Goal: Navigation & Orientation: Find specific page/section

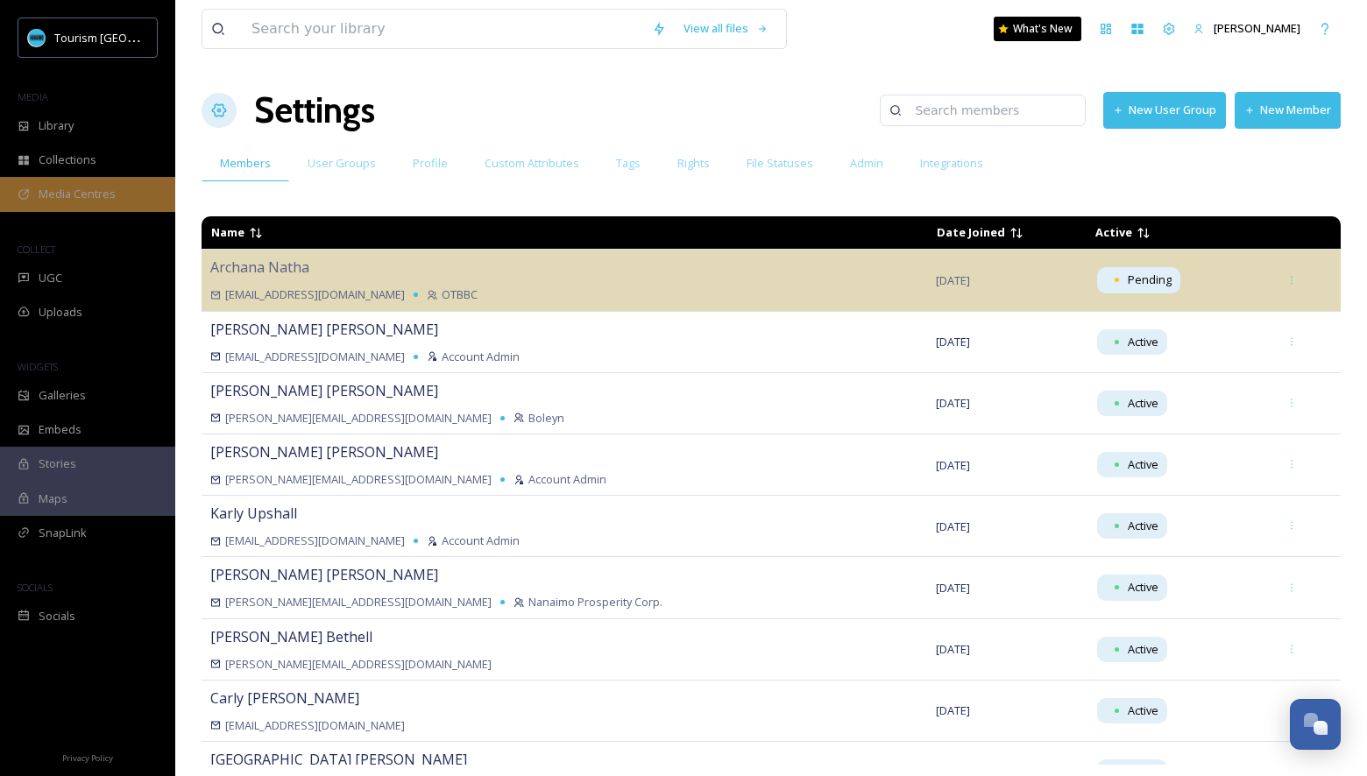
click at [127, 181] on div "Media Centres" at bounding box center [87, 194] width 175 height 34
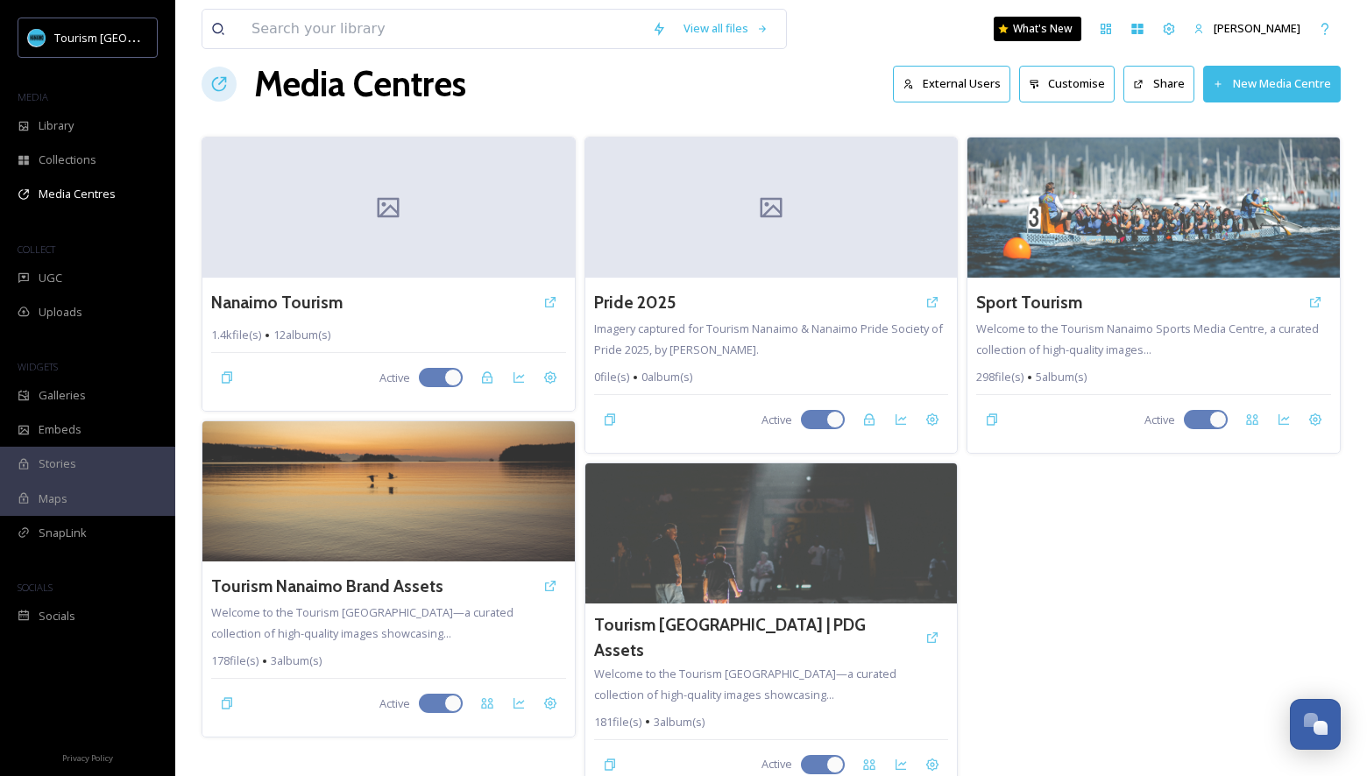
scroll to position [26, 0]
click at [1086, 570] on div "Sport Tourism Welcome to the Tourism Nanaimo Sports Media Centre, a curated col…" at bounding box center [1154, 468] width 374 height 663
click at [102, 128] on div "Library" at bounding box center [87, 126] width 175 height 34
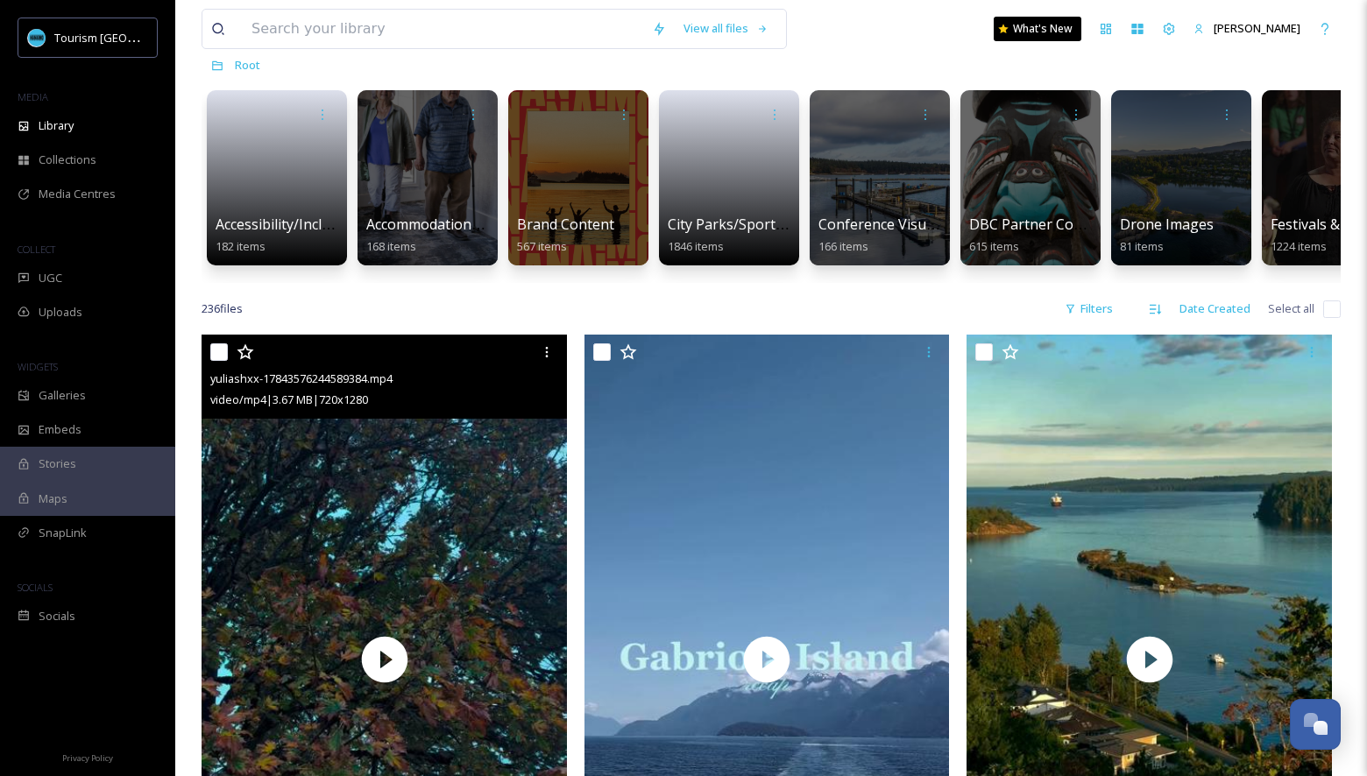
scroll to position [180, 0]
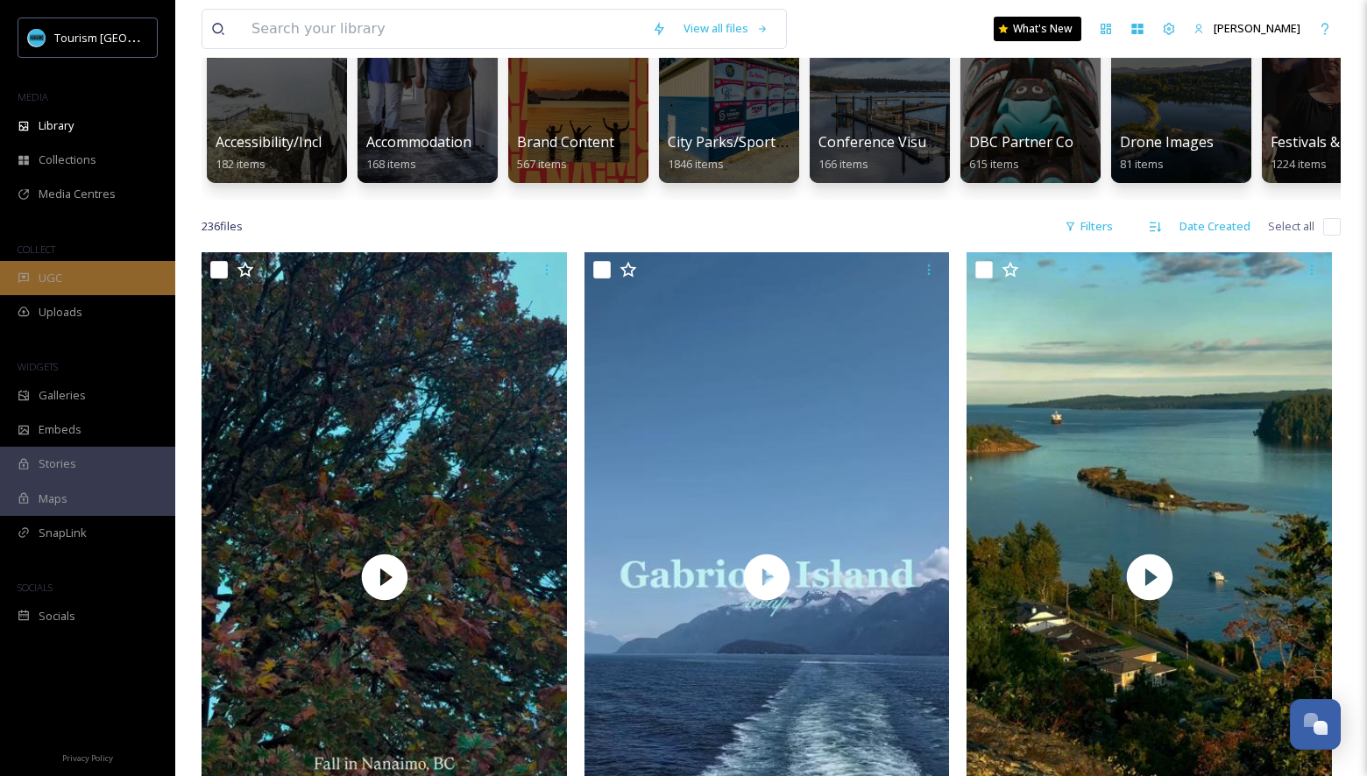
click at [93, 279] on div "UGC" at bounding box center [87, 278] width 175 height 34
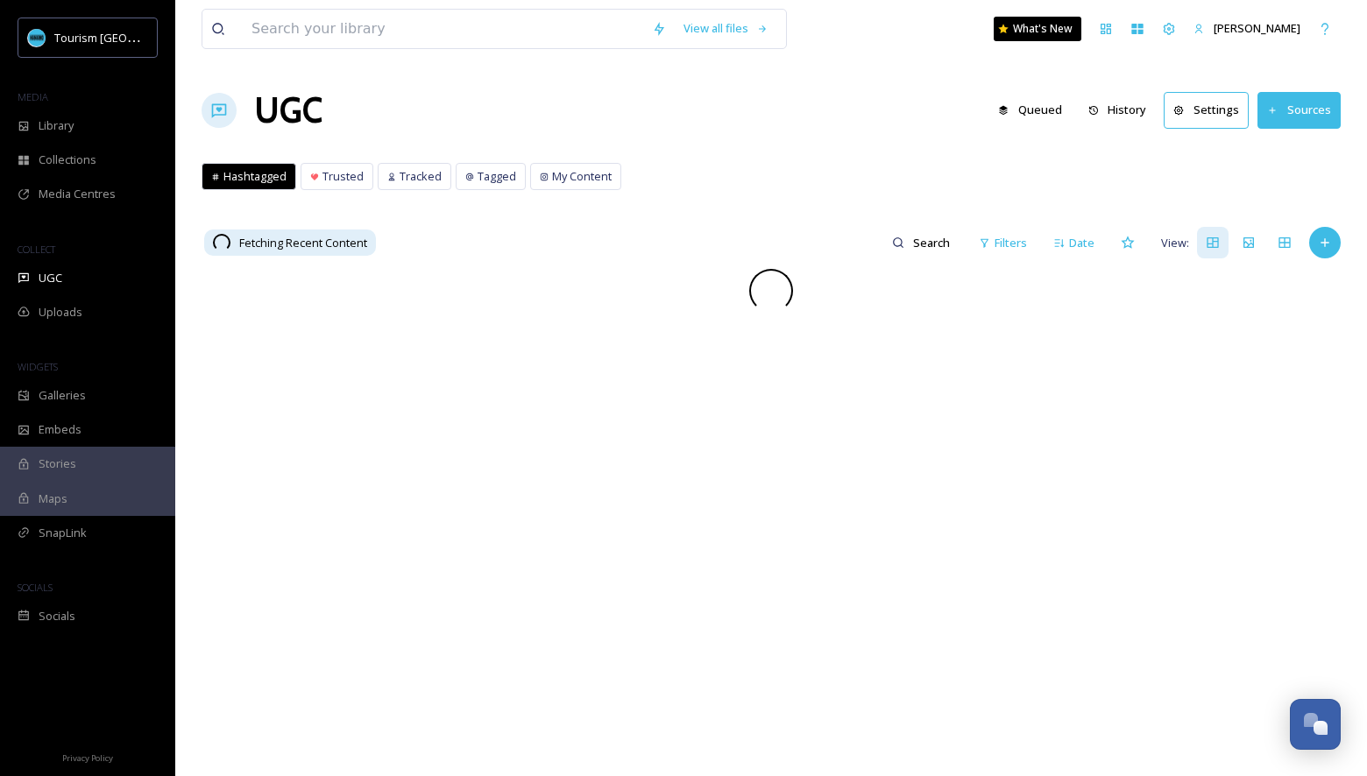
click at [1107, 116] on button "History" at bounding box center [1118, 110] width 76 height 34
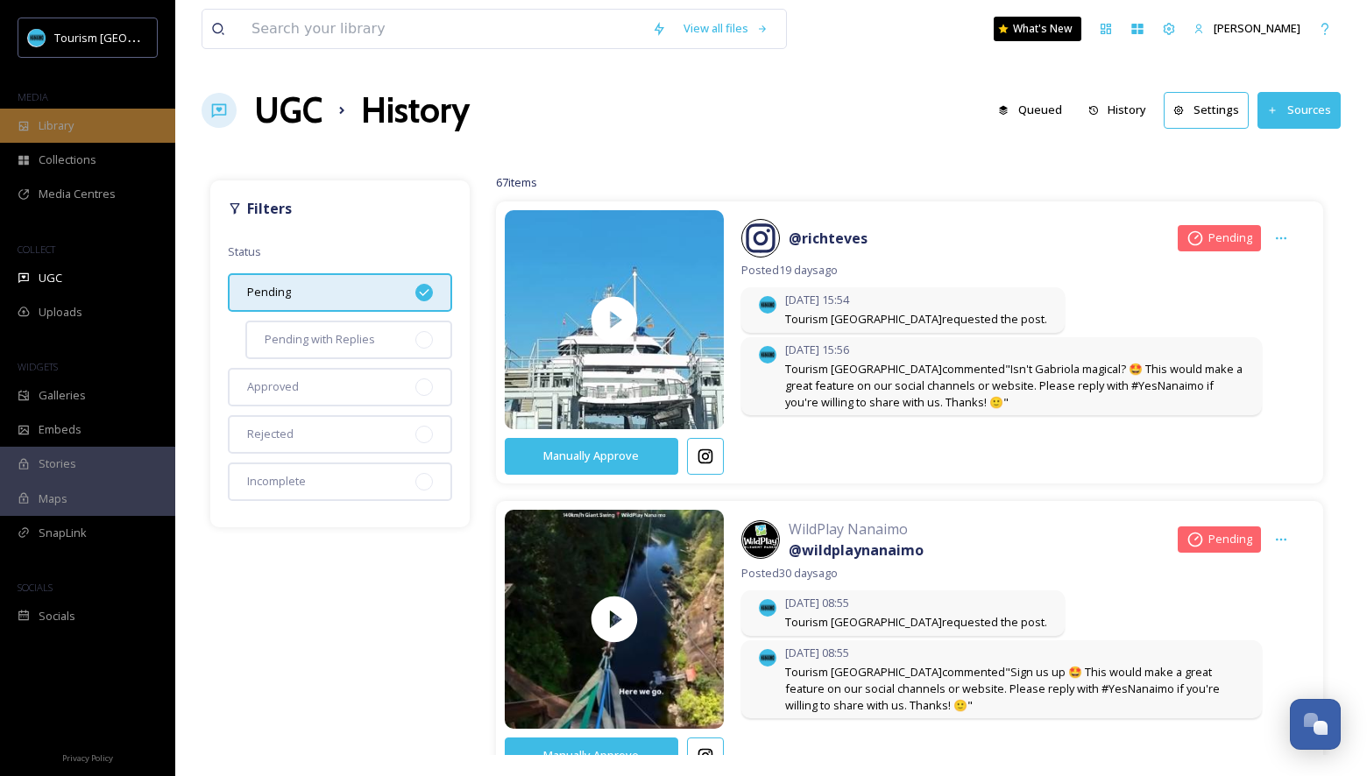
click at [95, 132] on div "Library" at bounding box center [87, 126] width 175 height 34
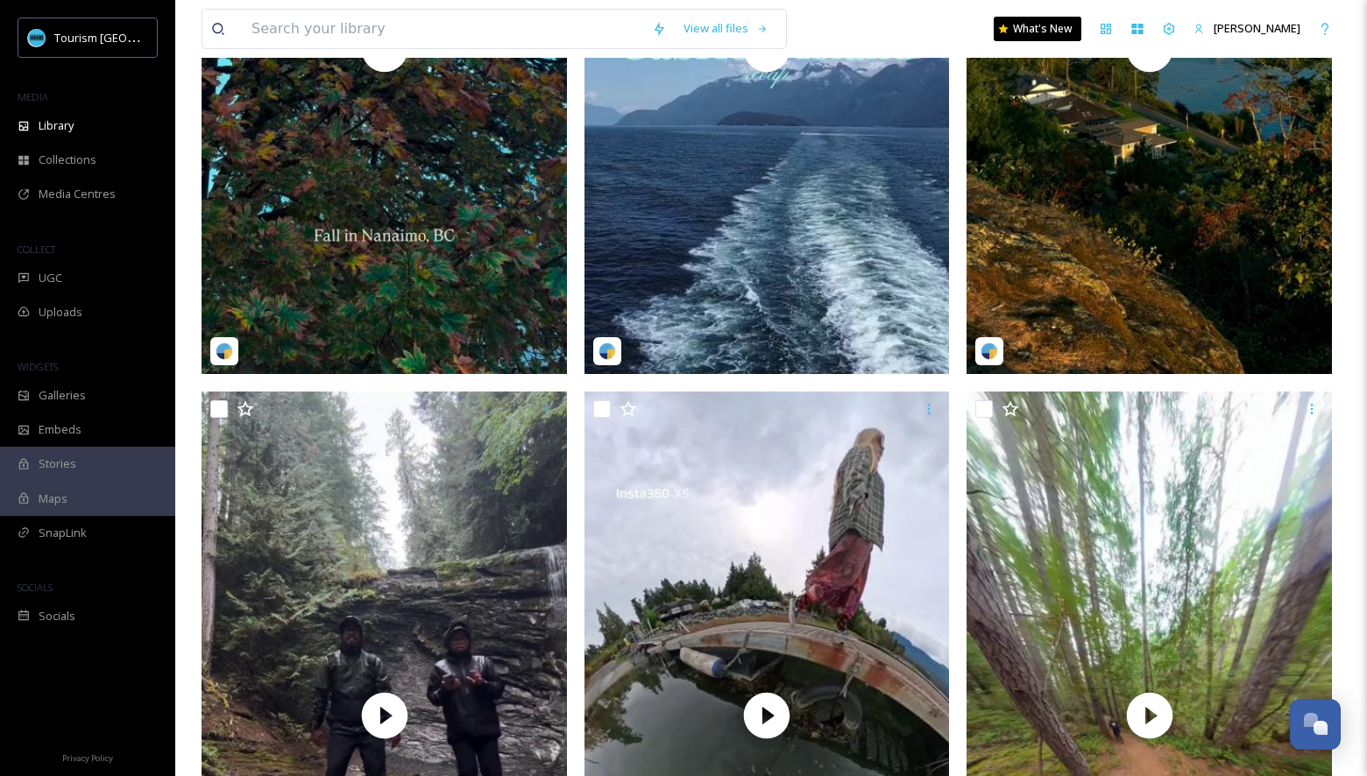
scroll to position [698, 0]
